Goal: Navigation & Orientation: Find specific page/section

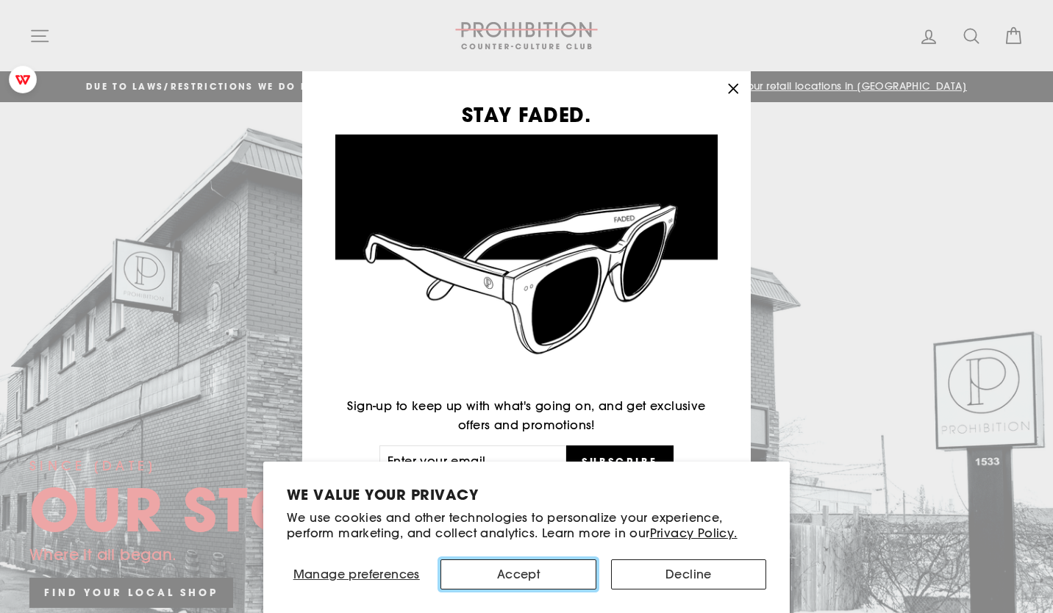
click at [532, 569] on button "Accept" at bounding box center [517, 574] width 155 height 30
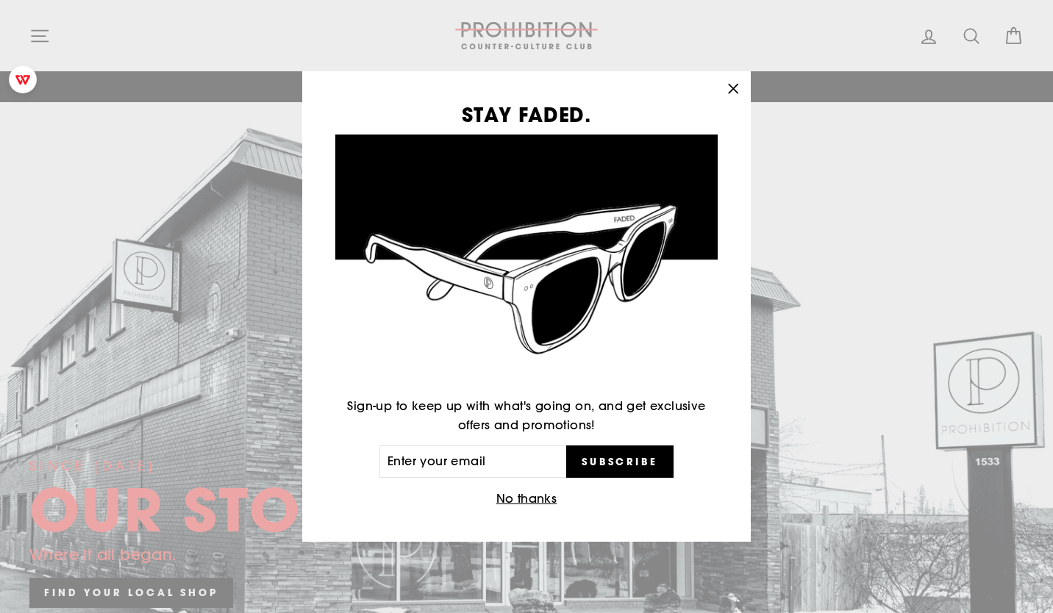
click at [736, 87] on icon "button" at bounding box center [733, 89] width 21 height 21
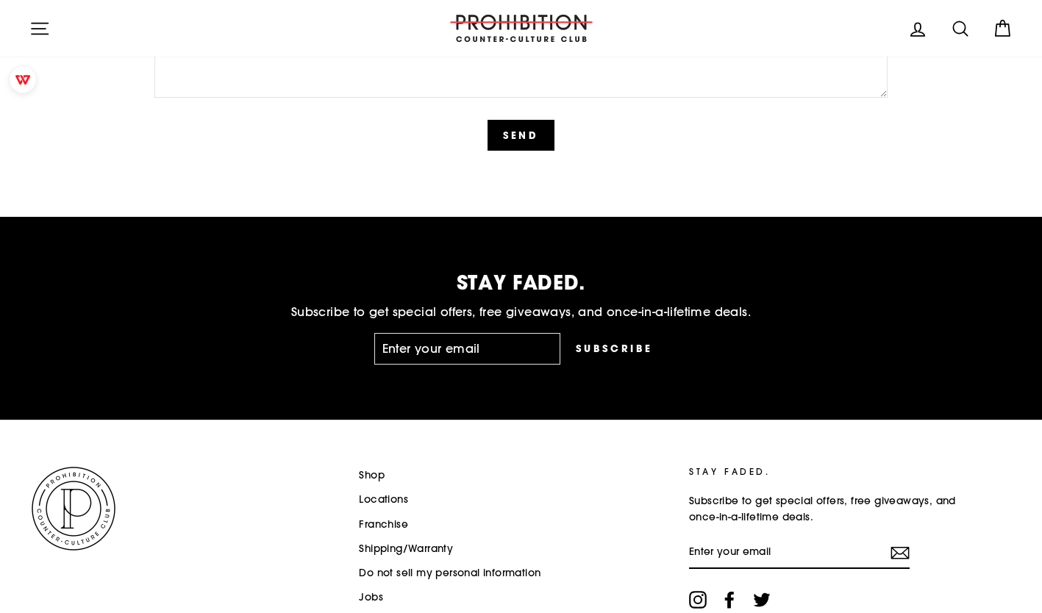
scroll to position [3717, 0]
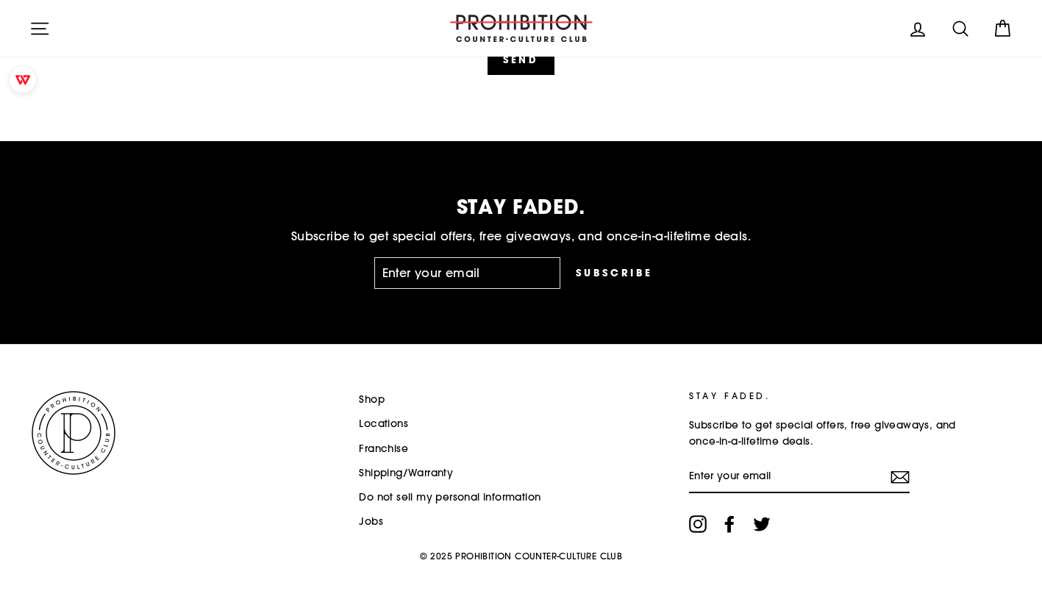
drag, startPoint x: 901, startPoint y: 478, endPoint x: 631, endPoint y: 426, distance: 274.8
click at [606, 422] on li "Locations" at bounding box center [515, 424] width 313 height 22
click at [900, 475] on icon "submit" at bounding box center [899, 478] width 19 height 18
click at [433, 282] on input "Enter your email" at bounding box center [467, 273] width 187 height 32
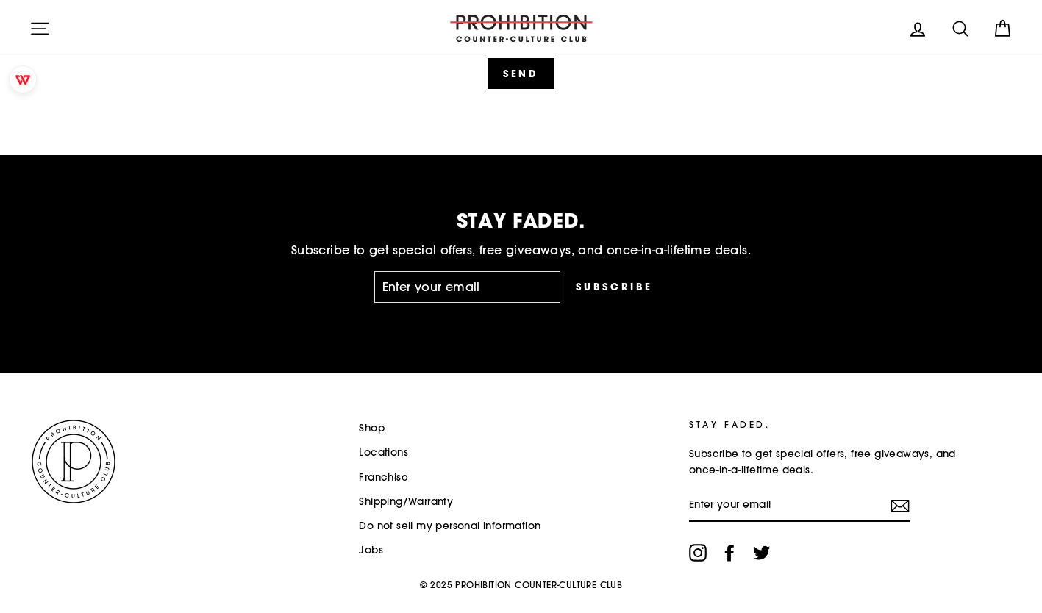
scroll to position [3658, 0]
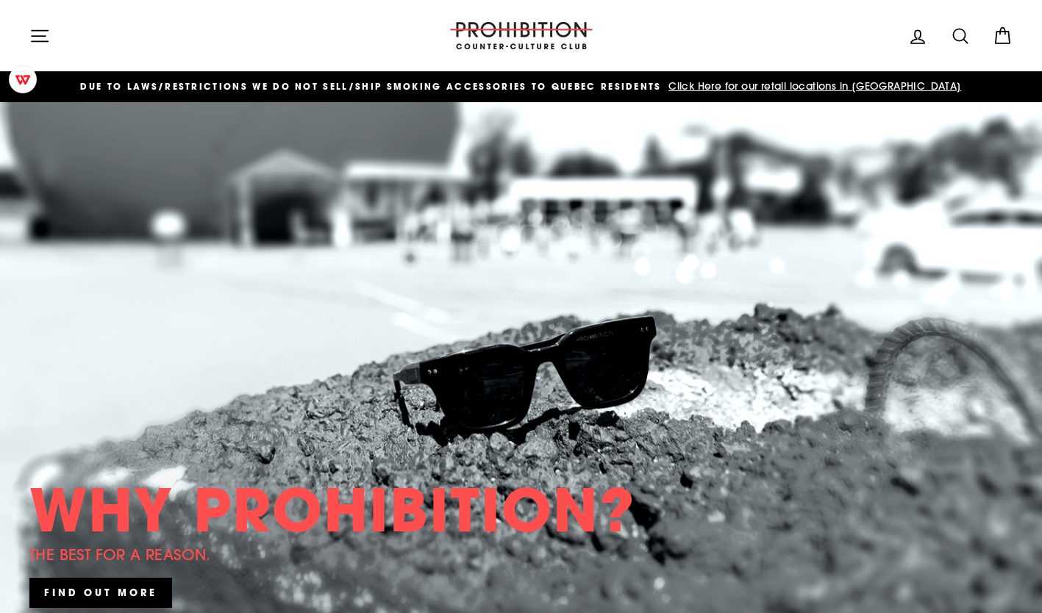
click at [38, 38] on icon "button" at bounding box center [39, 36] width 21 height 21
